Goal: Information Seeking & Learning: Understand process/instructions

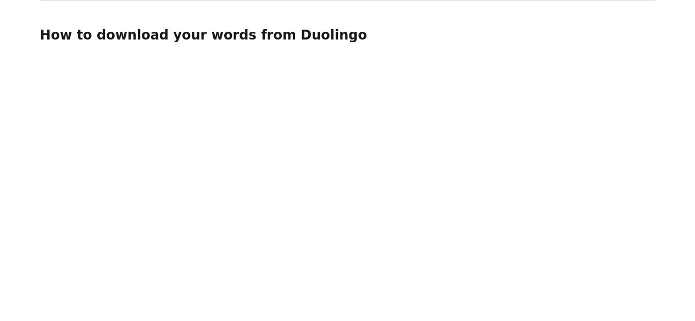
scroll to position [457, 0]
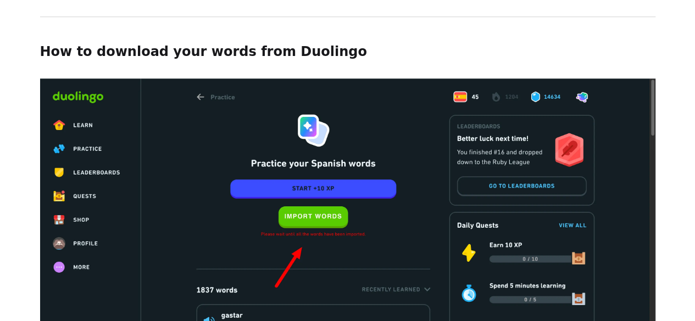
drag, startPoint x: 703, startPoint y: 37, endPoint x: 702, endPoint y: 96, distance: 59.3
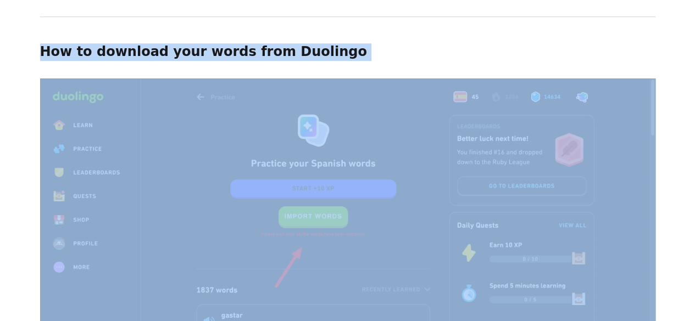
drag, startPoint x: 42, startPoint y: 40, endPoint x: 289, endPoint y: 56, distance: 247.7
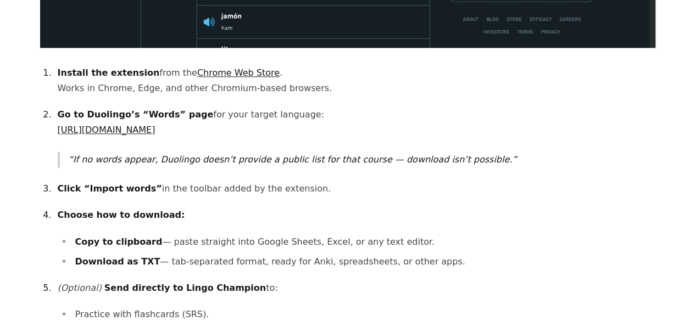
scroll to position [826, 0]
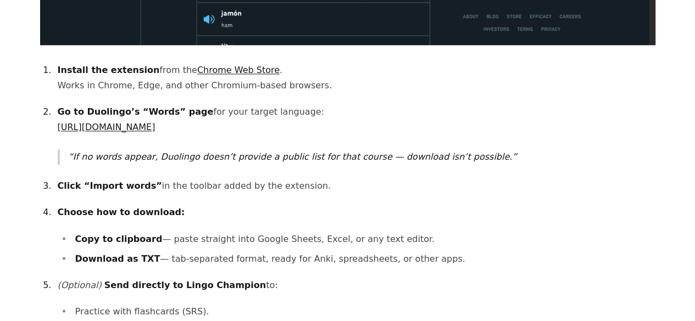
click at [224, 65] on link "Chrome Web Store" at bounding box center [238, 70] width 82 height 10
click at [155, 122] on link "[URL][DOMAIN_NAME]" at bounding box center [107, 127] width 98 height 10
drag, startPoint x: 143, startPoint y: 170, endPoint x: 335, endPoint y: 180, distance: 192.5
click at [335, 180] on ol "Install the extension from the Chrome Web Store . Works in Chrome, Edge, and ot…" at bounding box center [347, 211] width 615 height 296
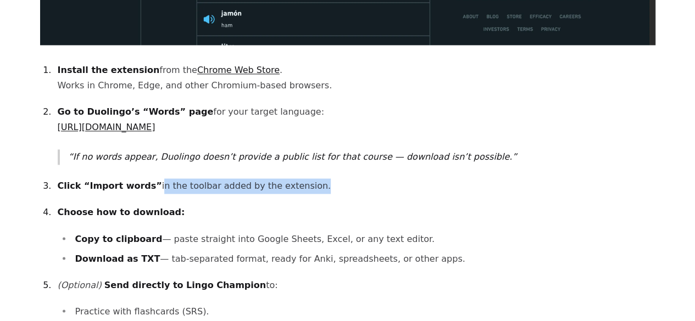
click at [335, 180] on ol "Install the extension from the Chrome Web Store . Works in Chrome, Edge, and ot…" at bounding box center [347, 211] width 615 height 296
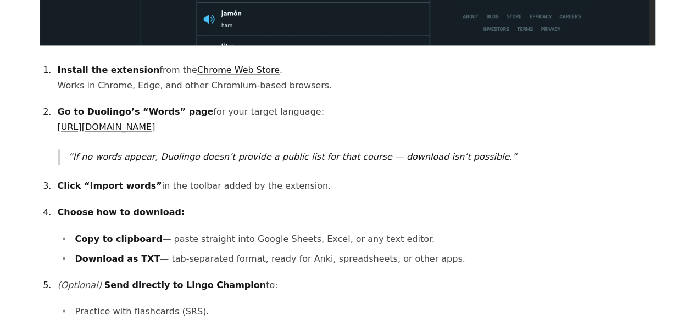
click at [379, 182] on ol "Install the extension from the Chrome Web Store . Works in Chrome, Edge, and ot…" at bounding box center [347, 211] width 615 height 296
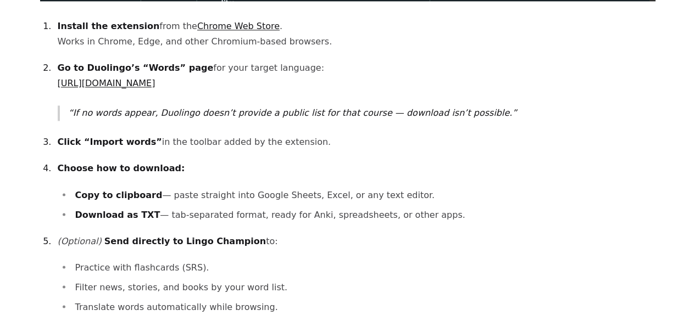
scroll to position [892, 0]
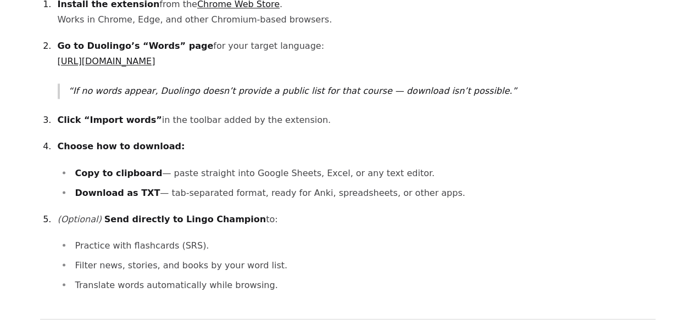
click at [328, 83] on p "If no words appear, Duolingo doesn’t provide a public list for that course — do…" at bounding box center [362, 90] width 587 height 15
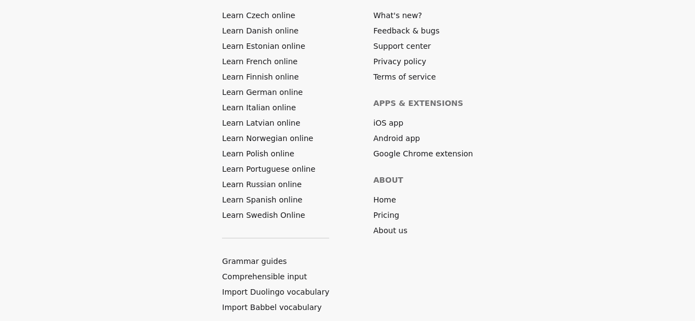
scroll to position [1946, 0]
click at [411, 37] on footer "Languages Learn Czech online Learn Danish online Learn Estonian online Learn Fr…" at bounding box center [347, 150] width 695 height 367
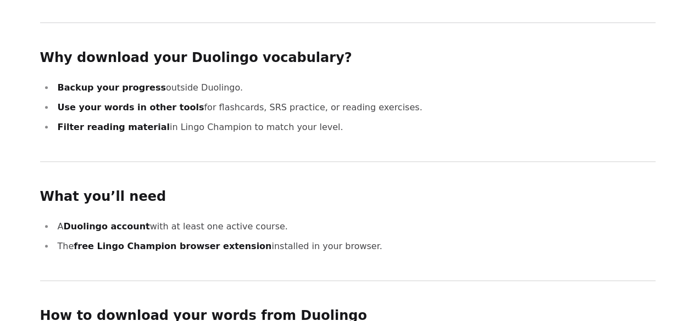
scroll to position [210, 0]
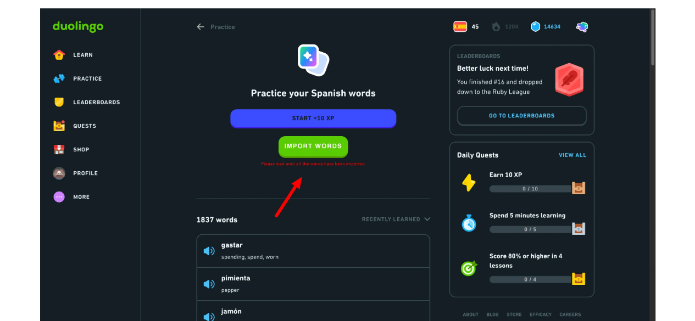
scroll to position [506, 0]
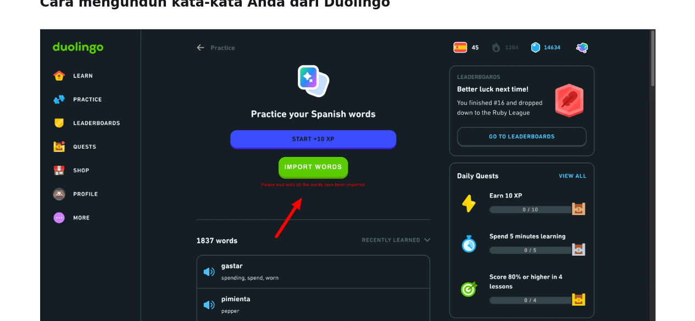
drag, startPoint x: 702, startPoint y: 94, endPoint x: 703, endPoint y: 86, distance: 8.3
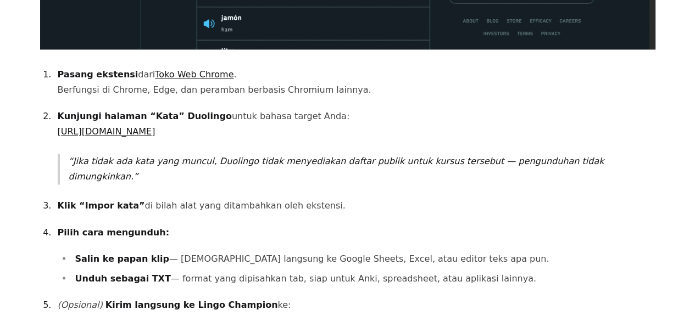
scroll to position [818, 0]
